Goal: Navigation & Orientation: Find specific page/section

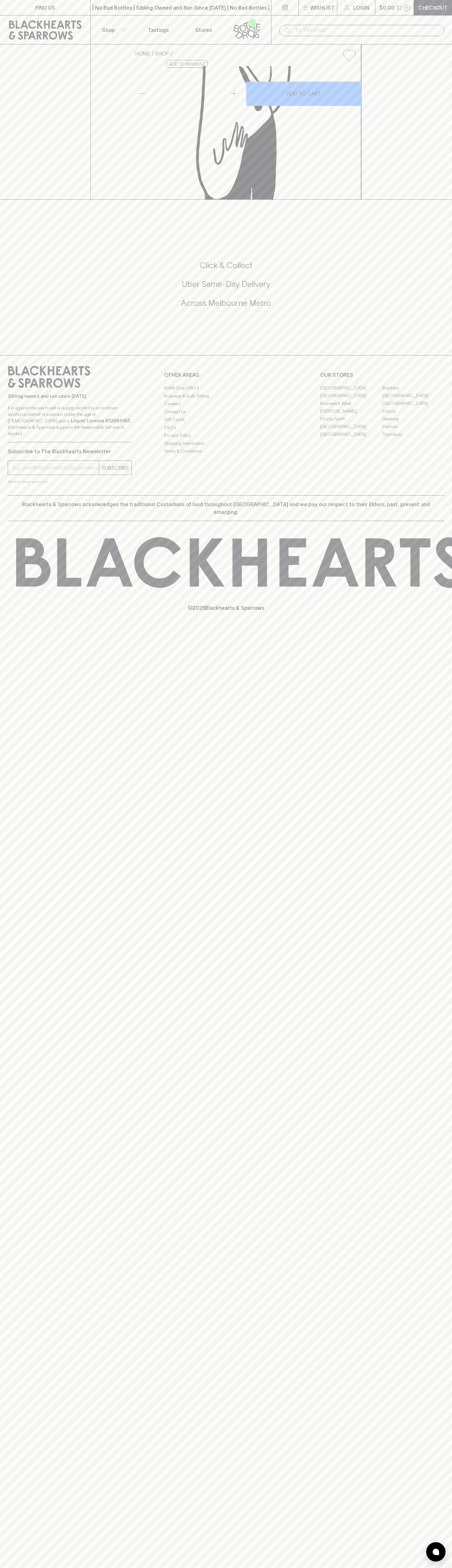
click at [87, 19] on link at bounding box center [45, 30] width 90 height 29
click at [439, 1567] on html "FIND US | No Bad Bottles | Sibling Owned and Run Since 2006 | No Bad Bottles | …" at bounding box center [226, 784] width 452 height 1568
click at [169, 1567] on html "FIND US | No Bad Bottles | Sibling Owned and Run Since 2006 | No Bad Bottles | …" at bounding box center [226, 784] width 452 height 1568
